Goal: Transaction & Acquisition: Download file/media

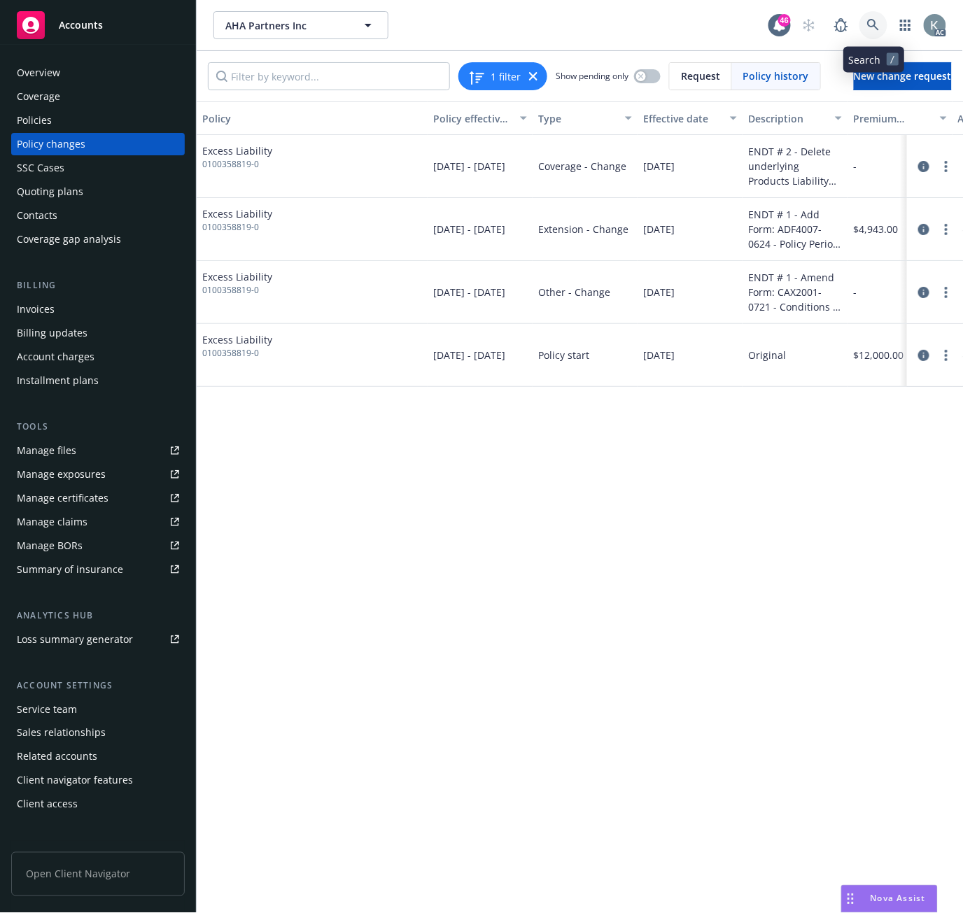
click at [872, 17] on link at bounding box center [873, 25] width 28 height 28
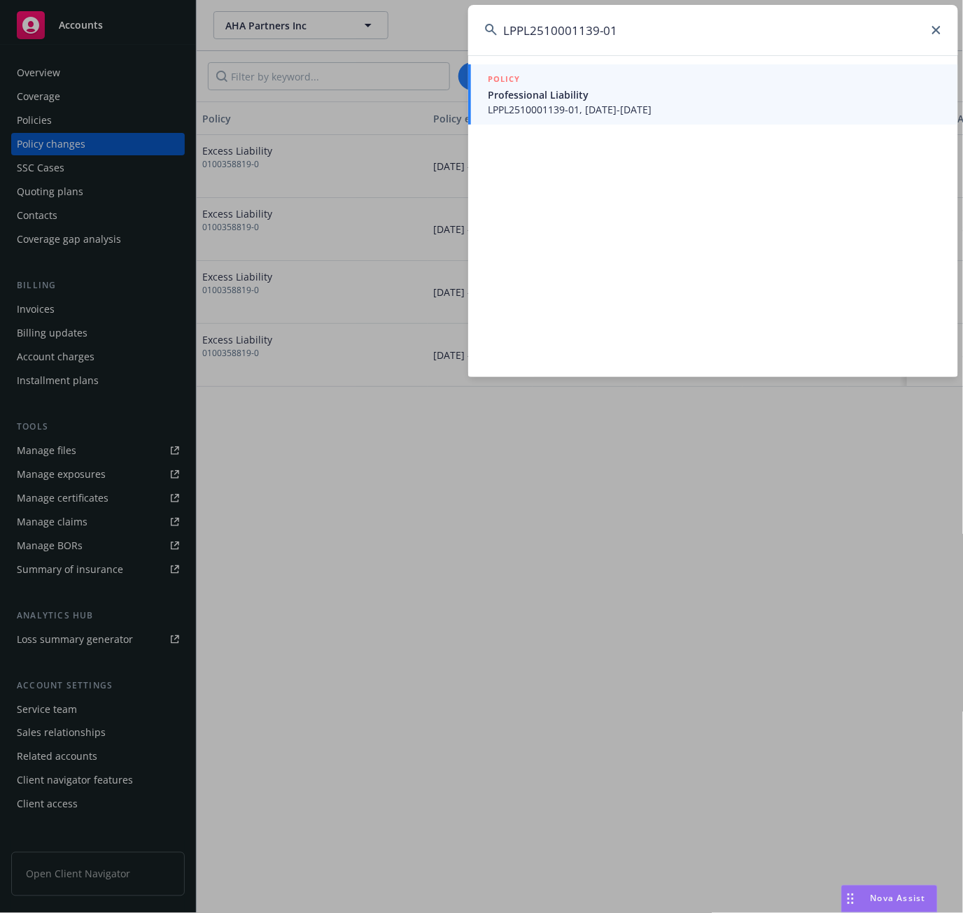
type input "LPPL2510001139-01"
click at [523, 111] on span "LPPL2510001139-01, 03/27/2025-03/27/2026" at bounding box center [714, 109] width 453 height 15
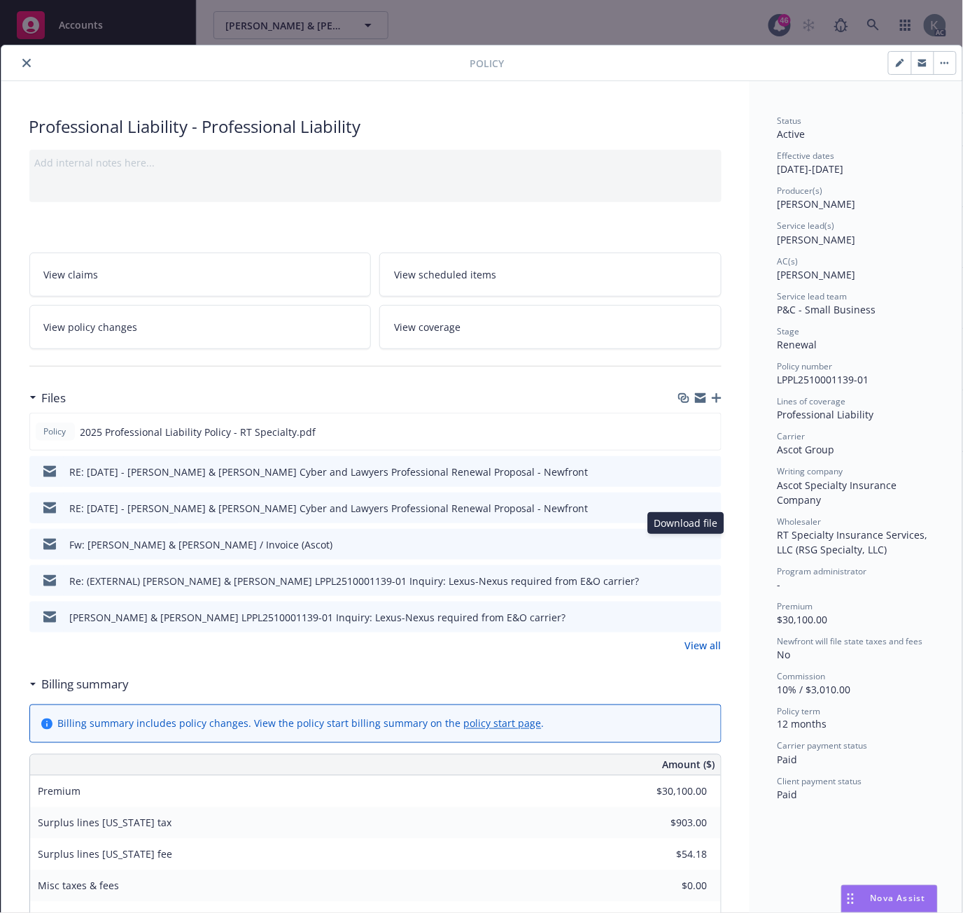
click at [683, 544] on icon "download file" at bounding box center [684, 543] width 11 height 11
click at [22, 64] on icon "close" at bounding box center [26, 63] width 8 height 8
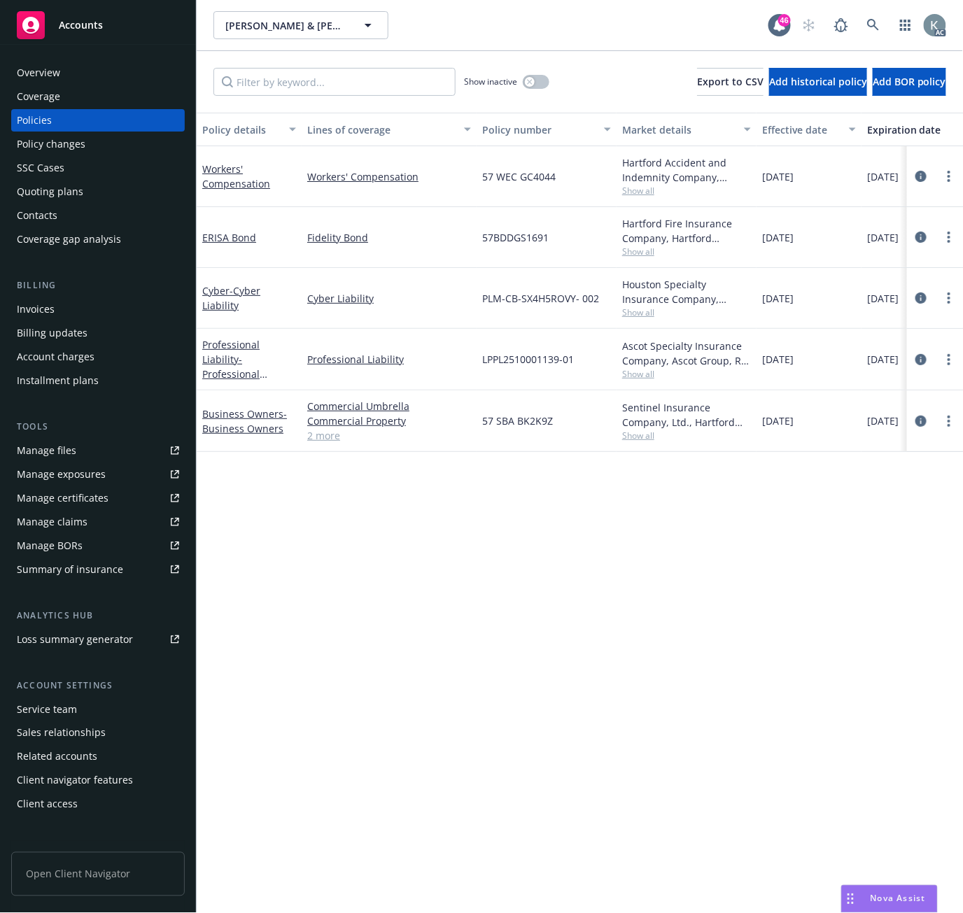
click at [33, 305] on div "Invoices" at bounding box center [36, 309] width 38 height 22
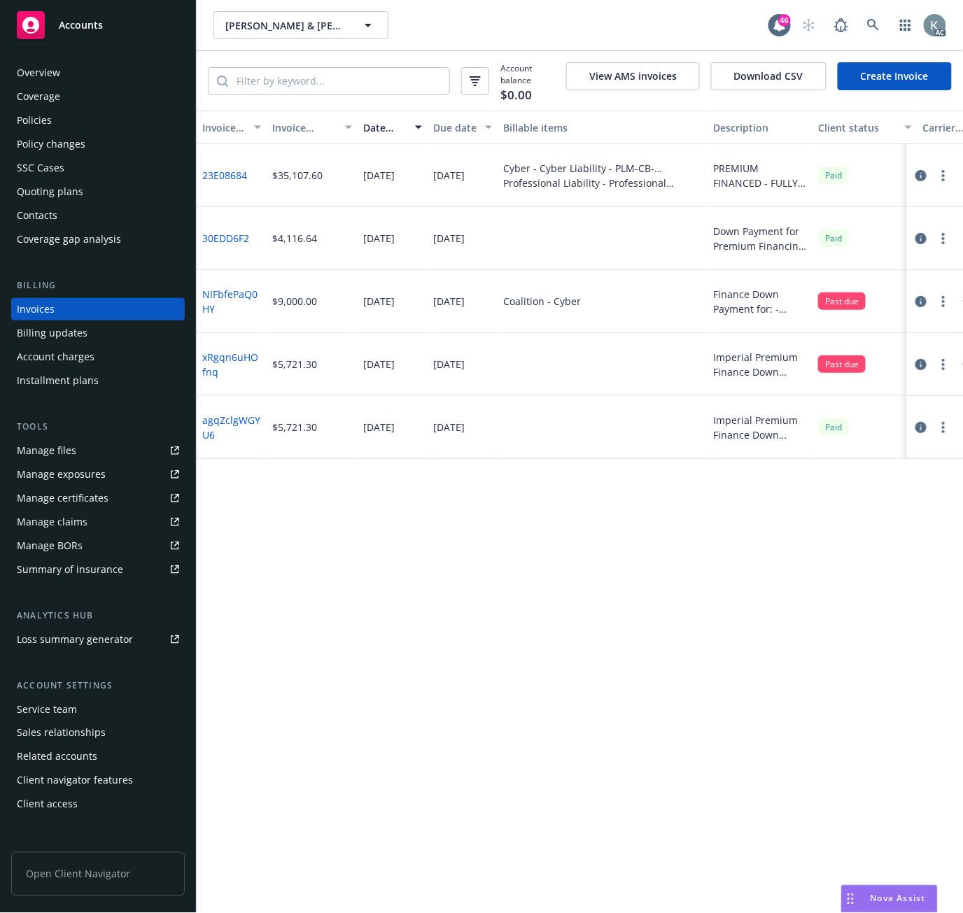
click at [29, 123] on div "Policies" at bounding box center [34, 120] width 35 height 22
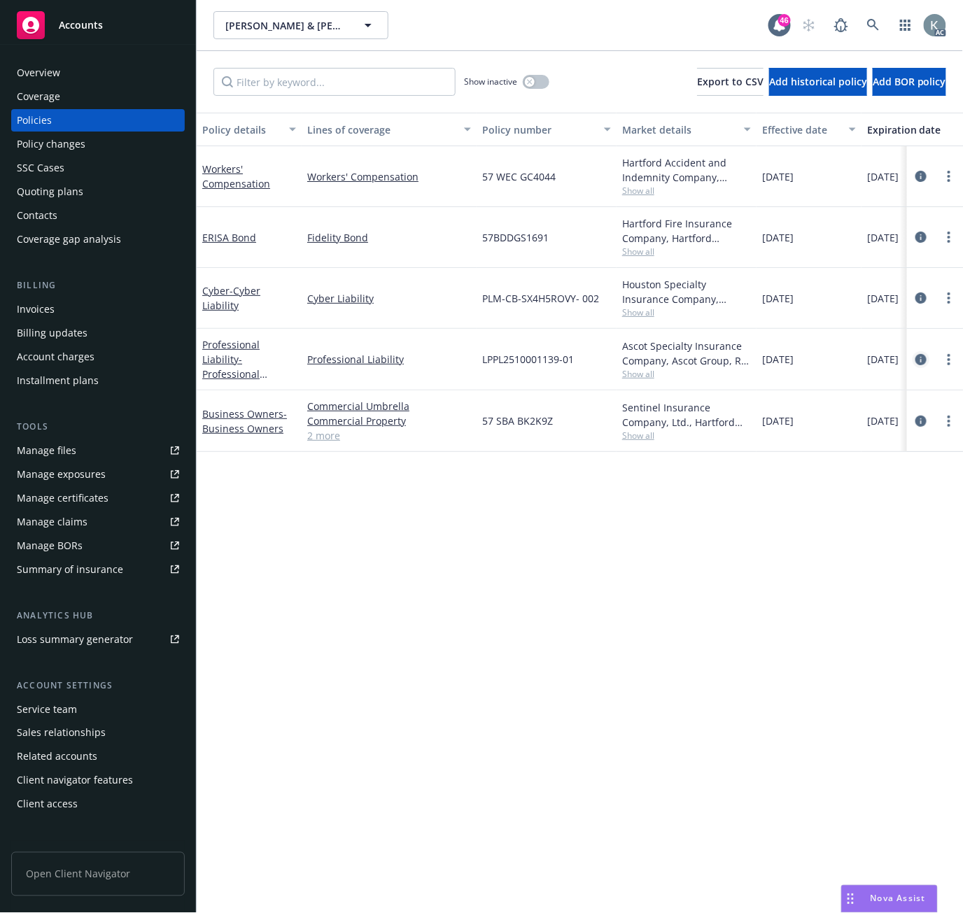
click at [923, 358] on icon "circleInformation" at bounding box center [920, 359] width 11 height 11
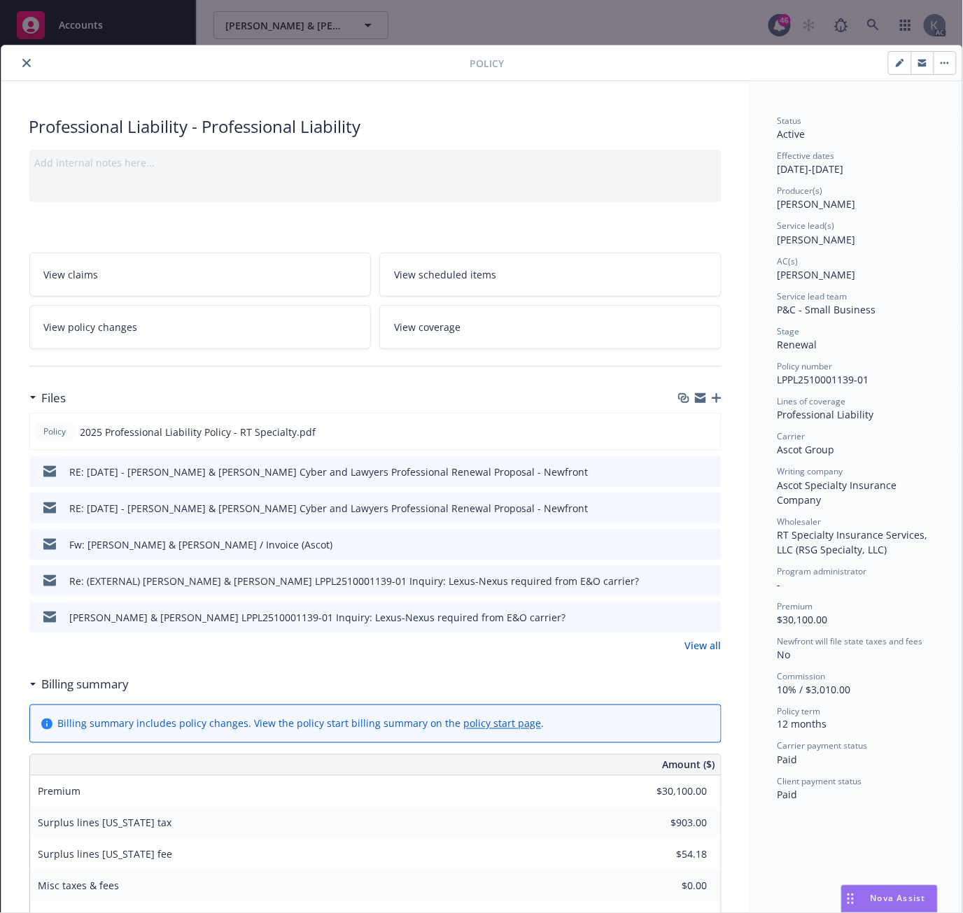
scroll to position [42, 0]
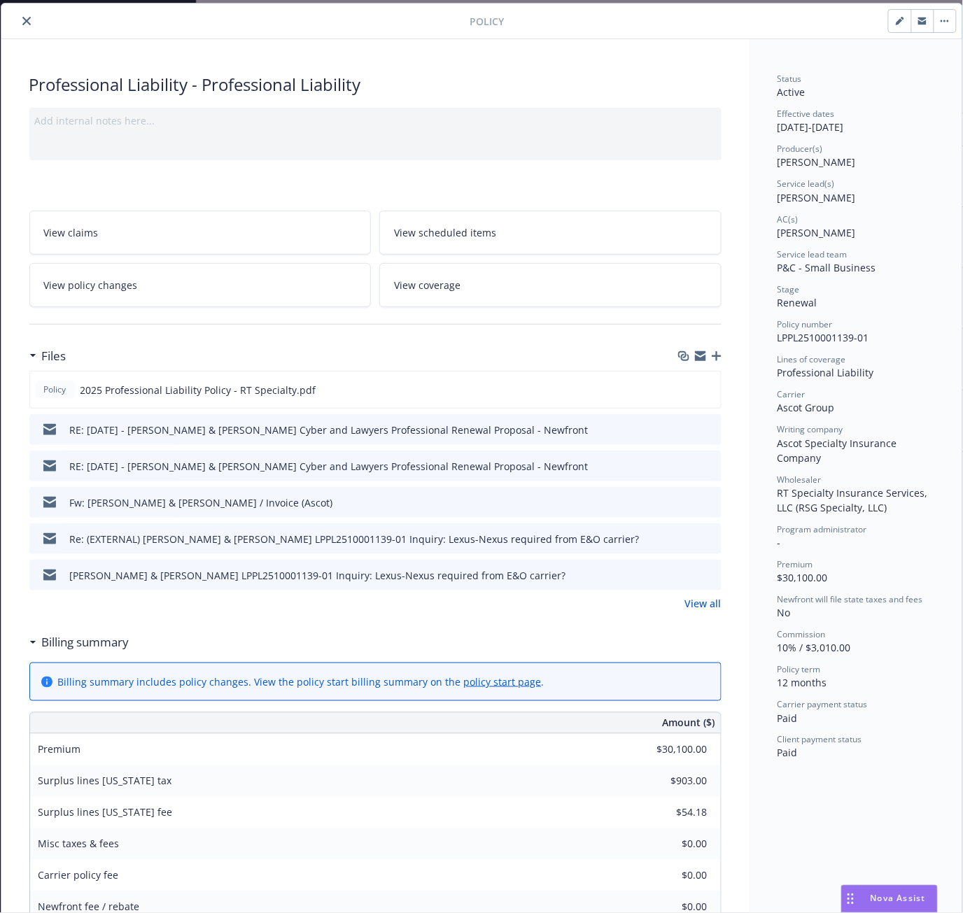
click at [28, 28] on button "close" at bounding box center [26, 21] width 17 height 17
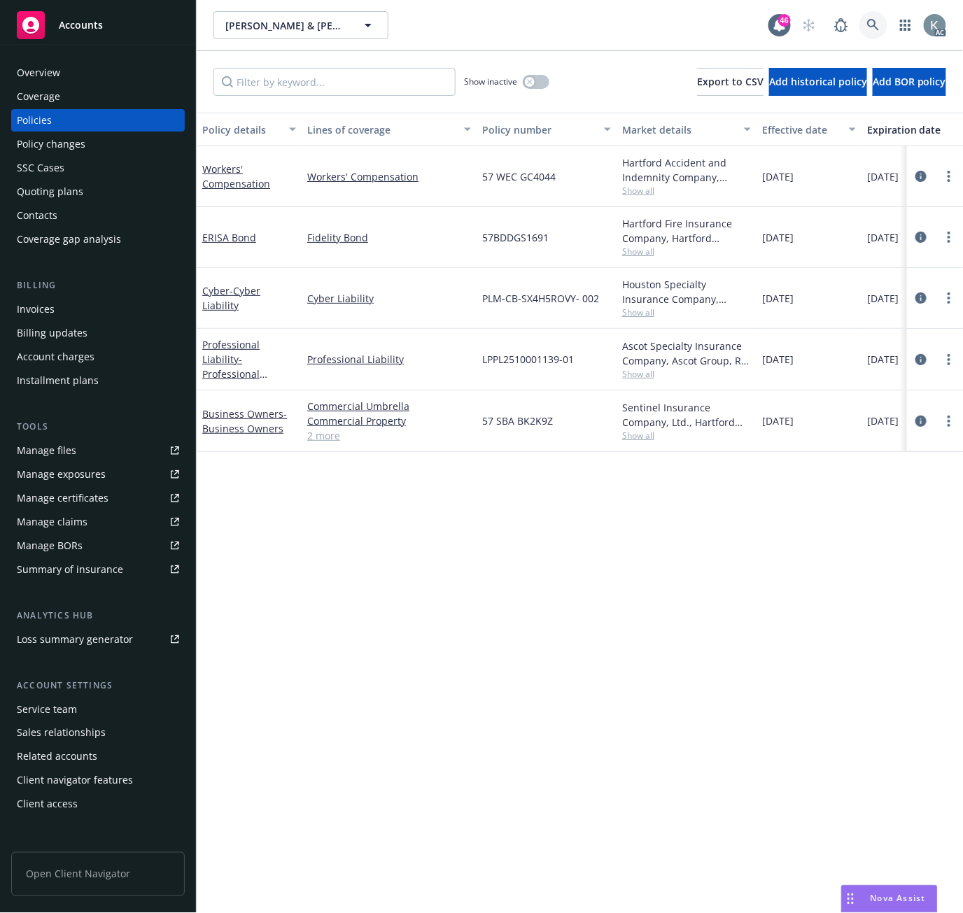
click at [868, 19] on icon at bounding box center [873, 25] width 13 height 13
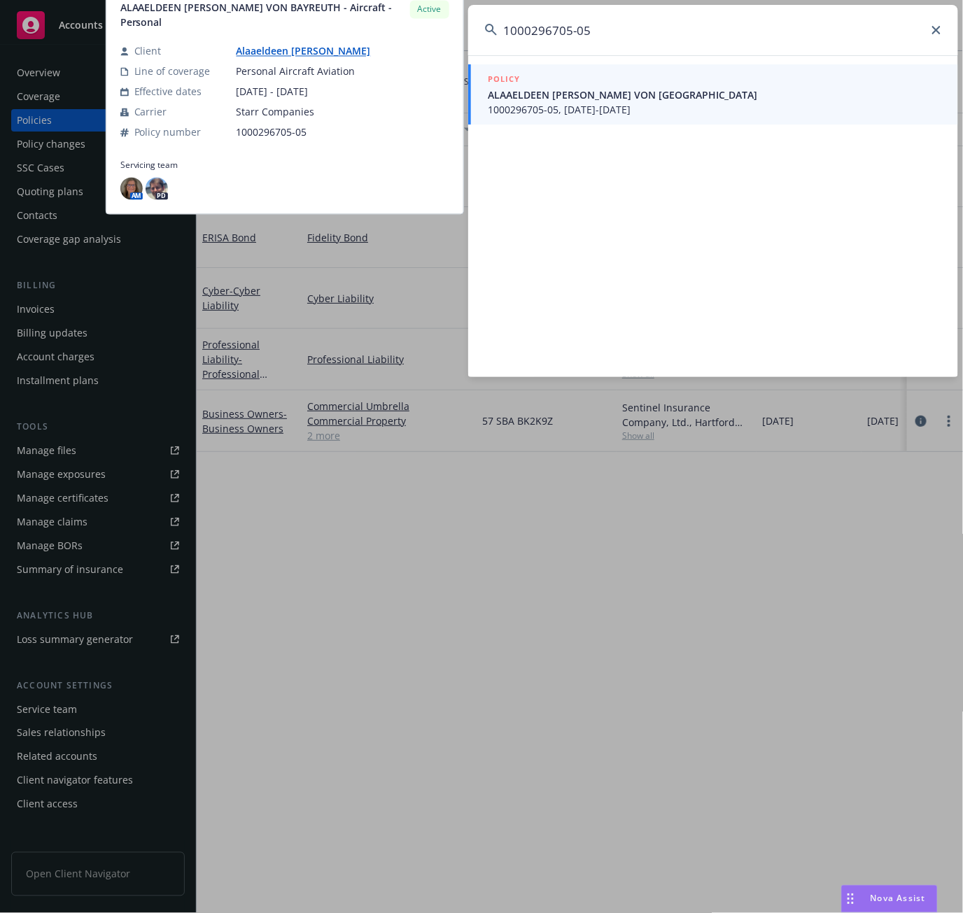
type input "1000296705-05"
click at [551, 97] on span "ALAAELDEEN ELSAYED VON BAYREUTH" at bounding box center [714, 94] width 453 height 15
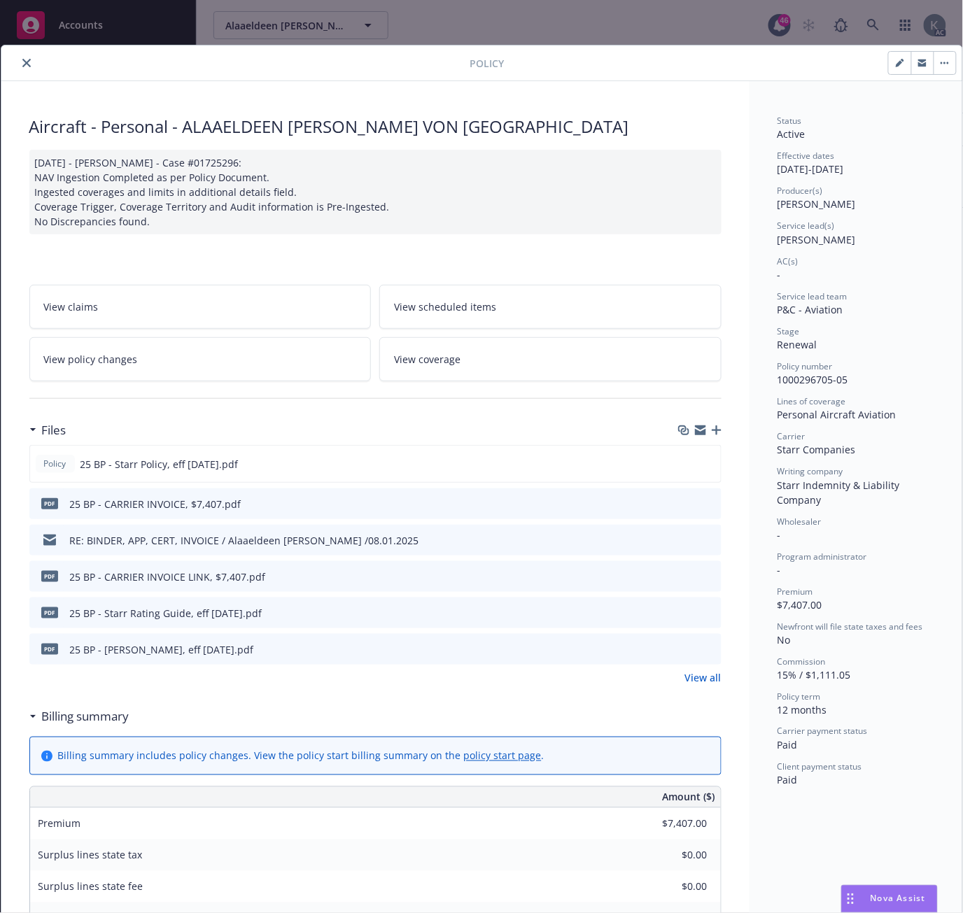
click at [920, 290] on div "Service lead team" at bounding box center [855, 296] width 157 height 12
click at [23, 64] on icon "close" at bounding box center [26, 63] width 8 height 8
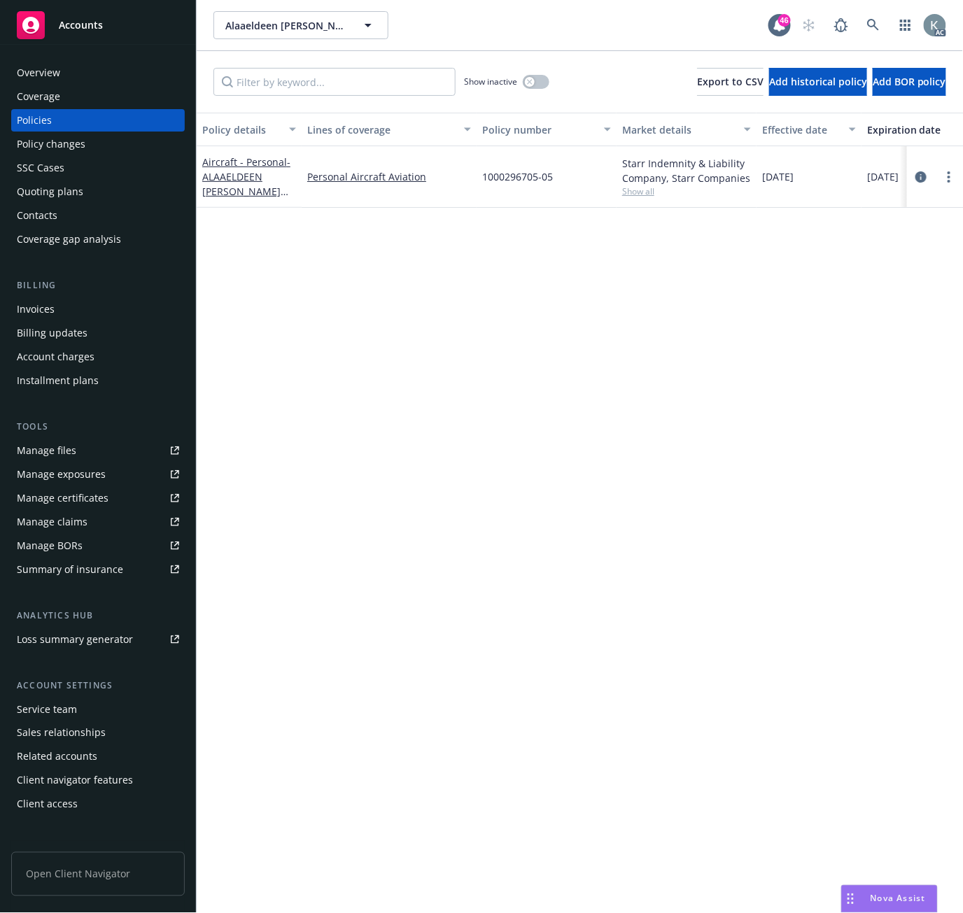
click at [42, 76] on div "Overview" at bounding box center [38, 73] width 43 height 22
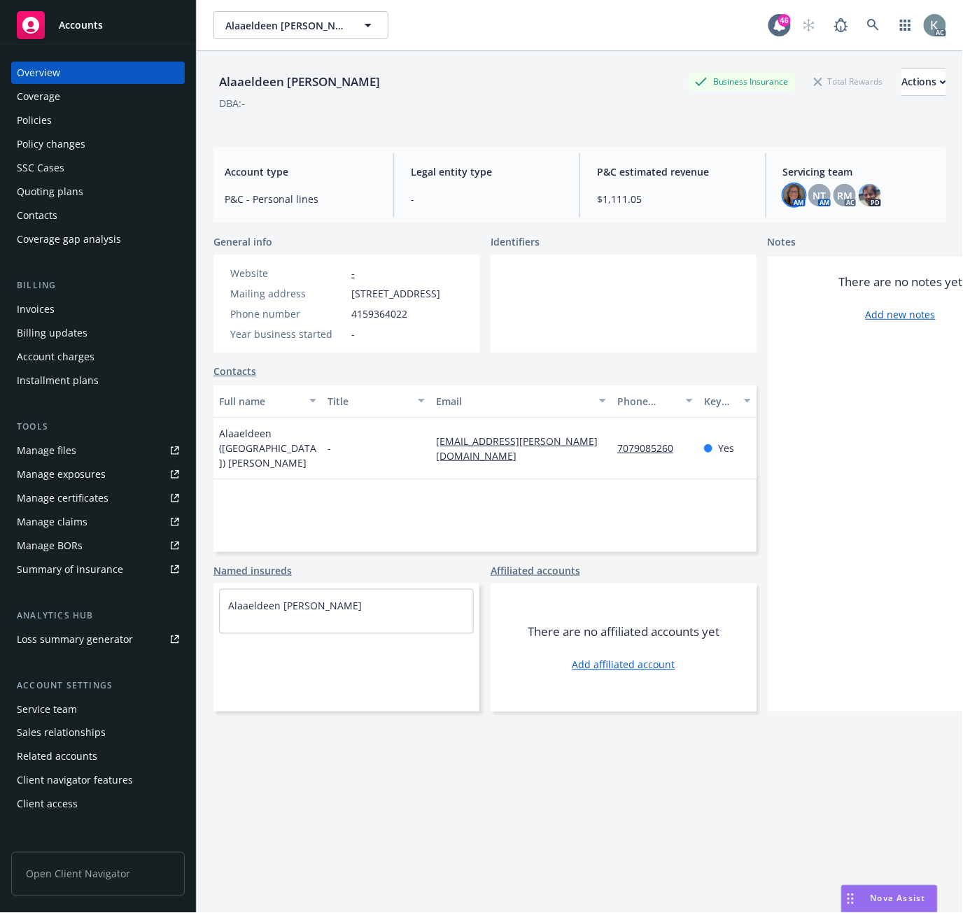
click at [783, 190] on img at bounding box center [794, 195] width 22 height 22
click at [813, 192] on span "NT" at bounding box center [819, 195] width 13 height 15
click at [837, 194] on span "RM" at bounding box center [844, 195] width 15 height 15
click at [859, 192] on img at bounding box center [869, 195] width 22 height 22
click at [826, 418] on div "There are no notes yet Add new notes" at bounding box center [900, 484] width 266 height 455
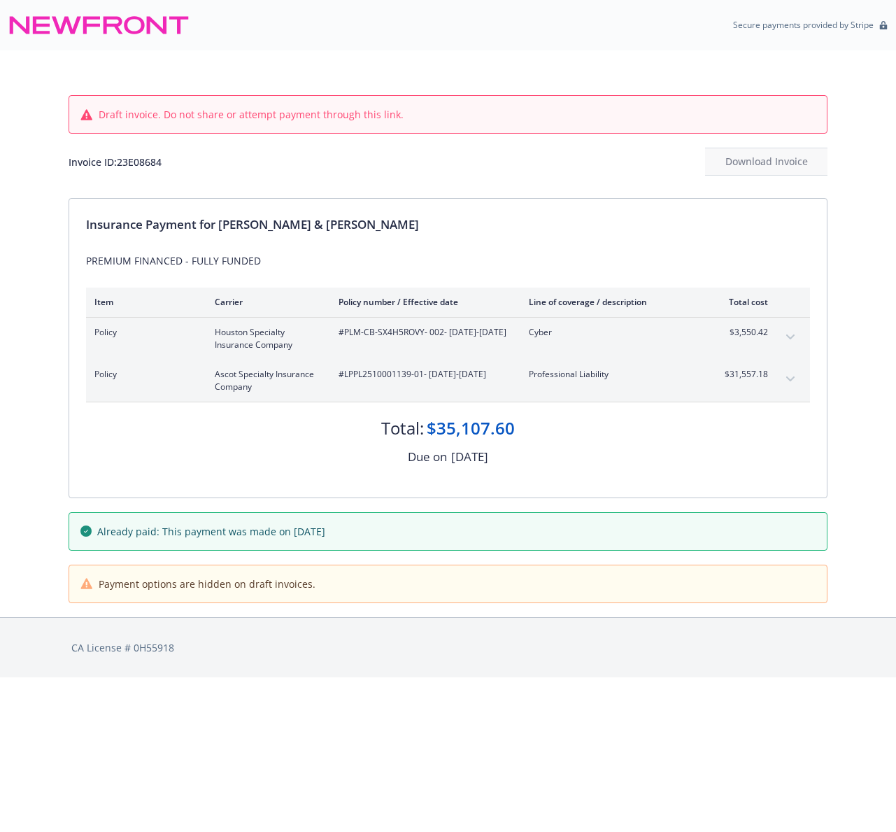
click at [787, 378] on icon "expand content" at bounding box center [790, 378] width 8 height 5
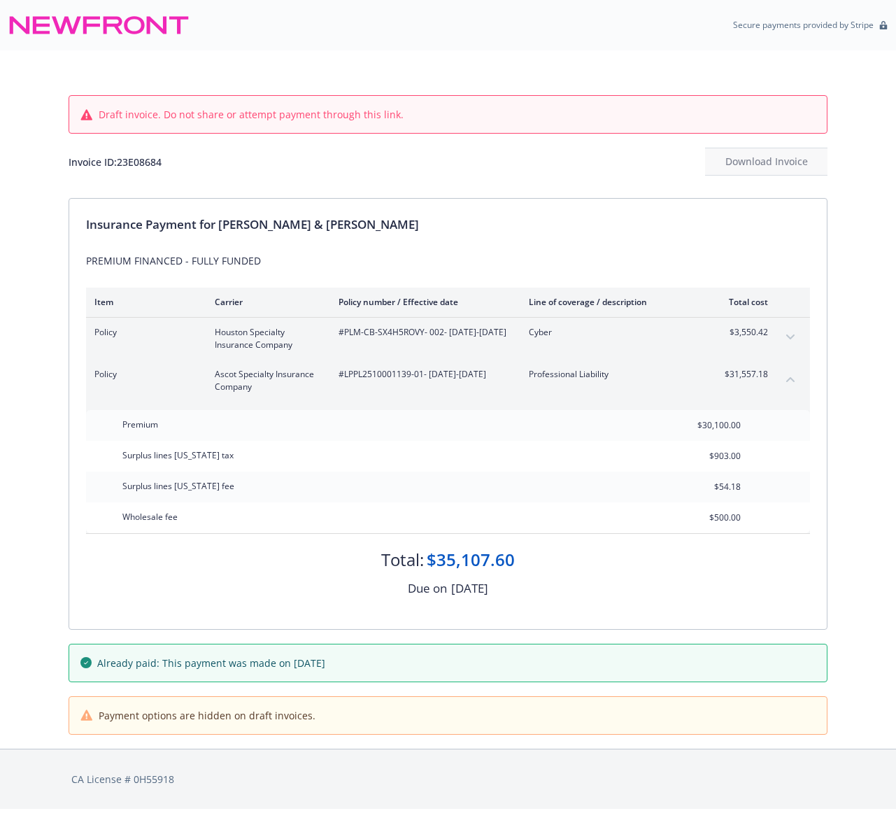
click at [787, 378] on icon "collapse content" at bounding box center [790, 379] width 8 height 6
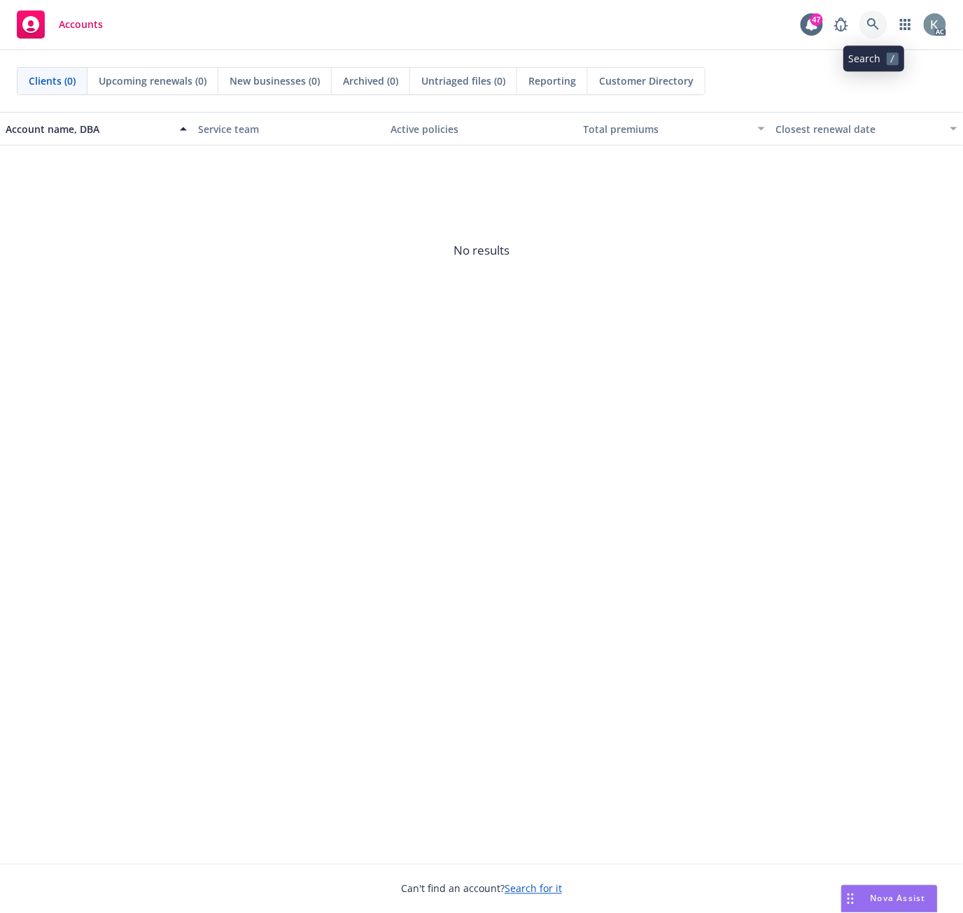
click at [870, 24] on icon at bounding box center [873, 24] width 13 height 13
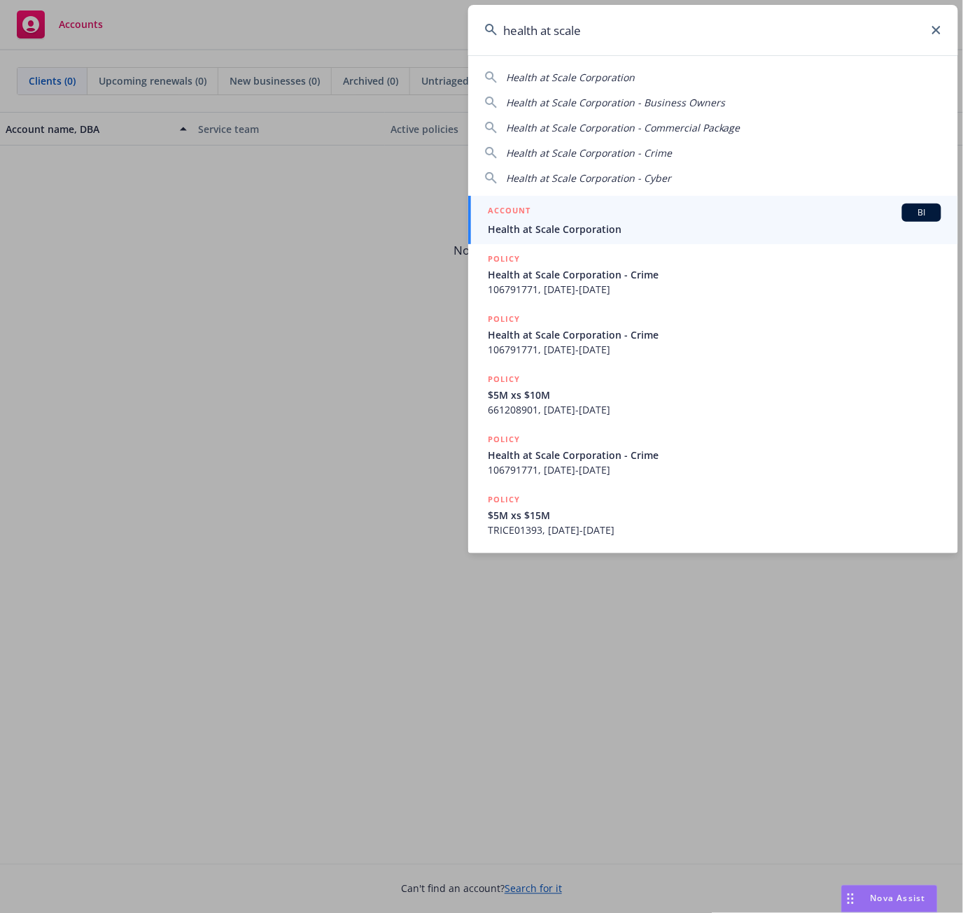
type input "health at scale"
click at [553, 226] on span "Health at Scale Corporation" at bounding box center [714, 229] width 453 height 15
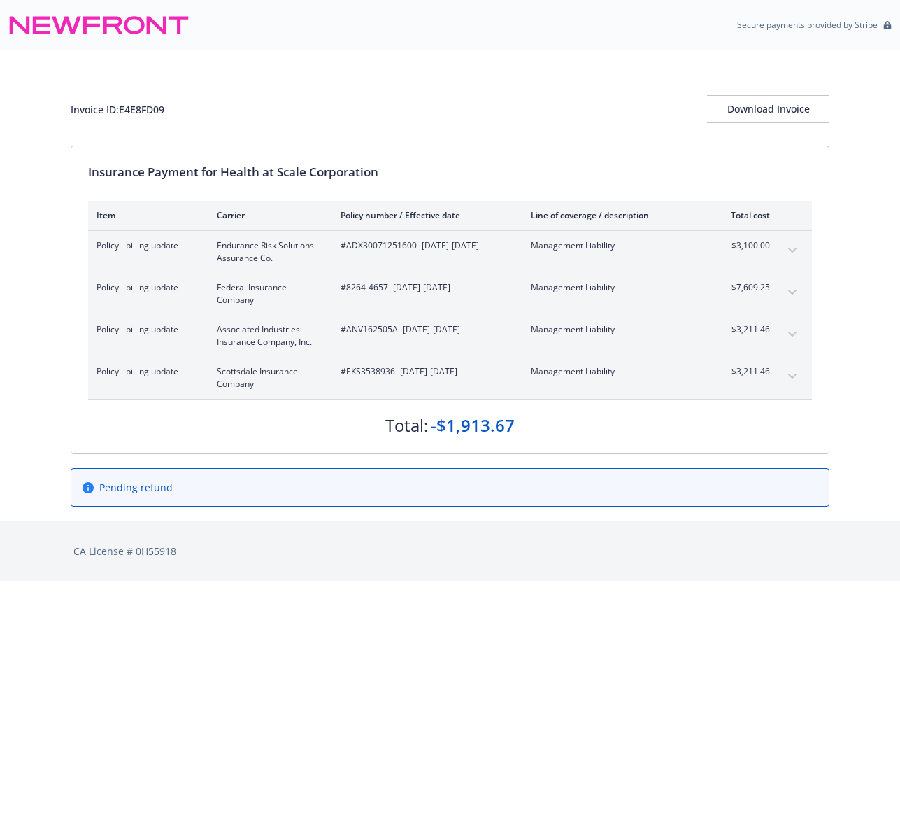
click at [599, 106] on div "Invoice ID: E4E8FD09 Download Invoice" at bounding box center [450, 109] width 759 height 28
